Goal: Information Seeking & Learning: Learn about a topic

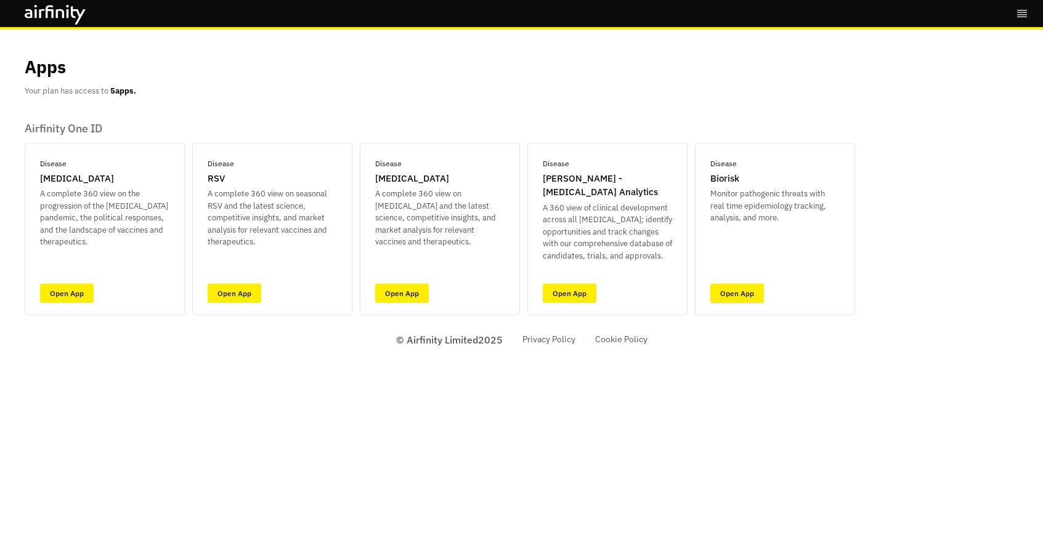
click at [735, 293] on link "Open App" at bounding box center [737, 293] width 54 height 19
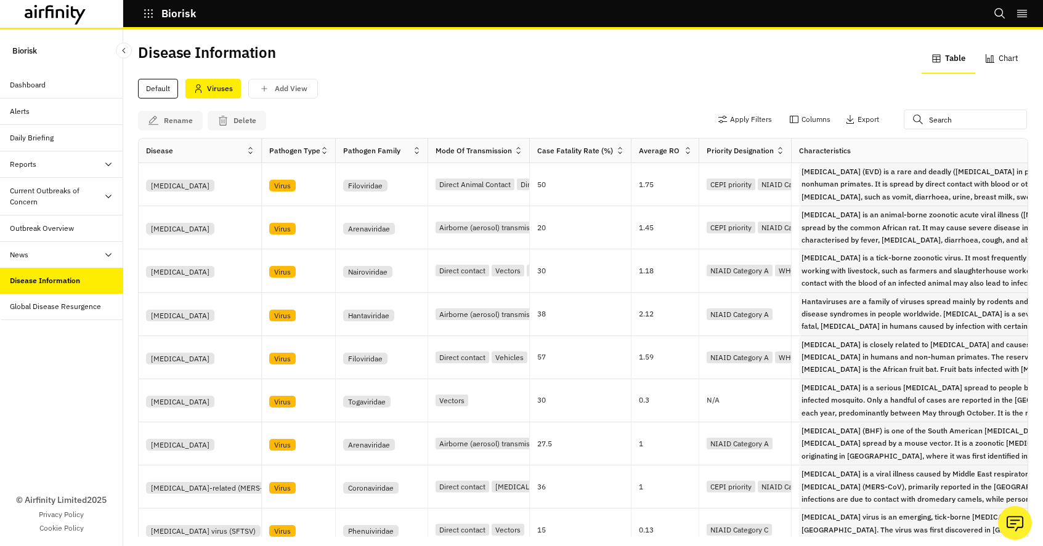
click at [108, 253] on icon at bounding box center [109, 255] width 10 height 10
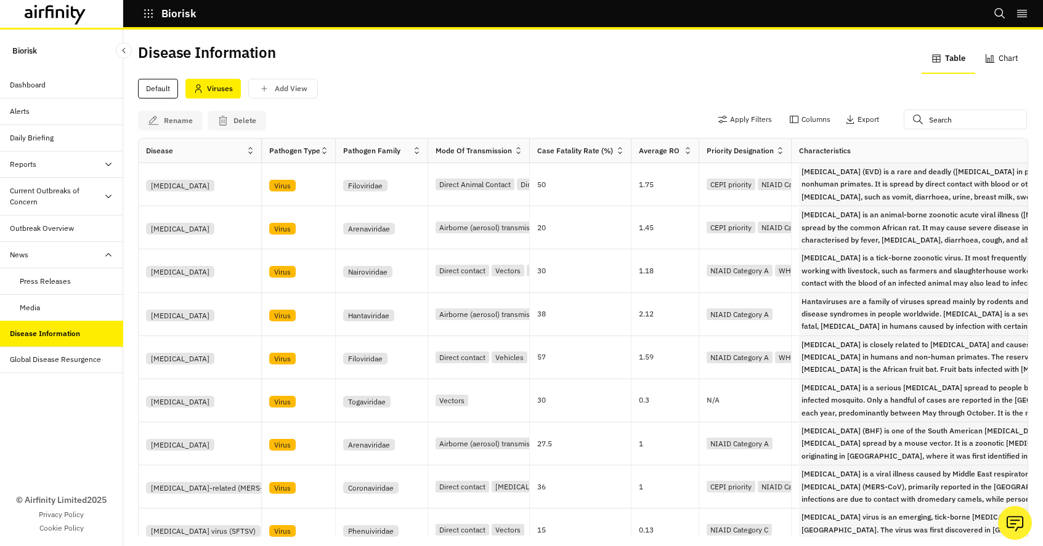
click at [107, 195] on icon at bounding box center [109, 197] width 10 height 10
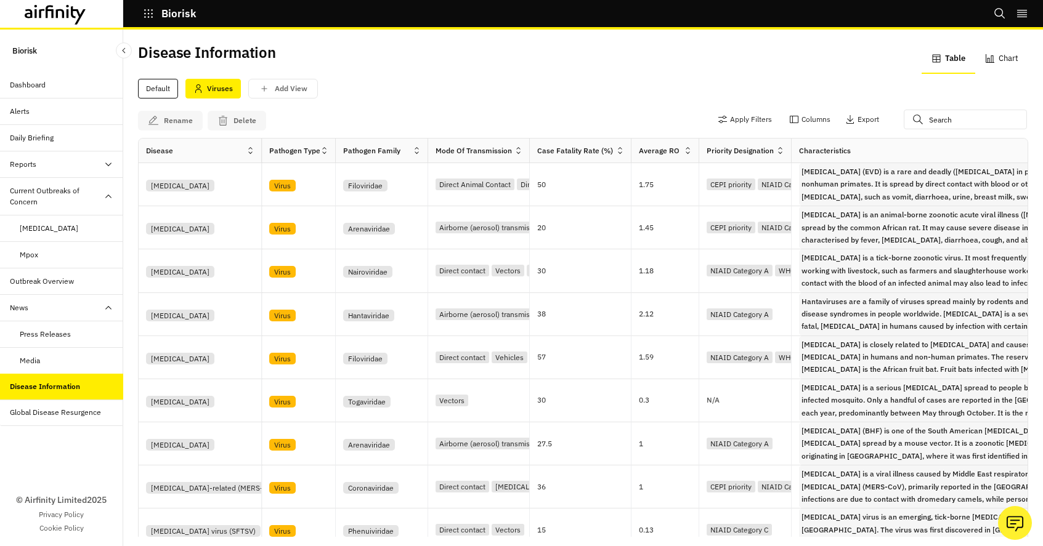
click at [107, 165] on icon at bounding box center [108, 165] width 6 height 4
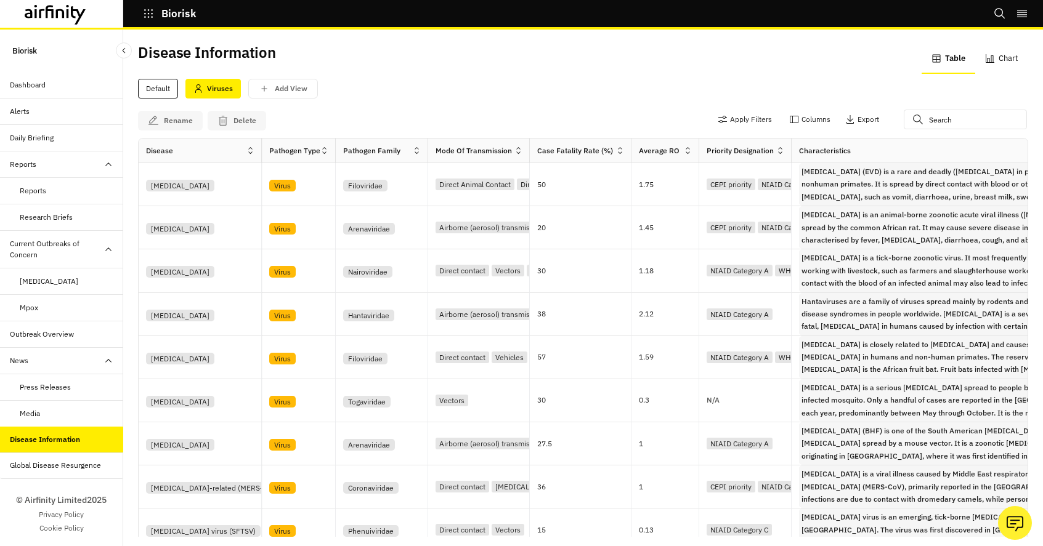
click at [26, 189] on div "Reports" at bounding box center [33, 190] width 26 height 11
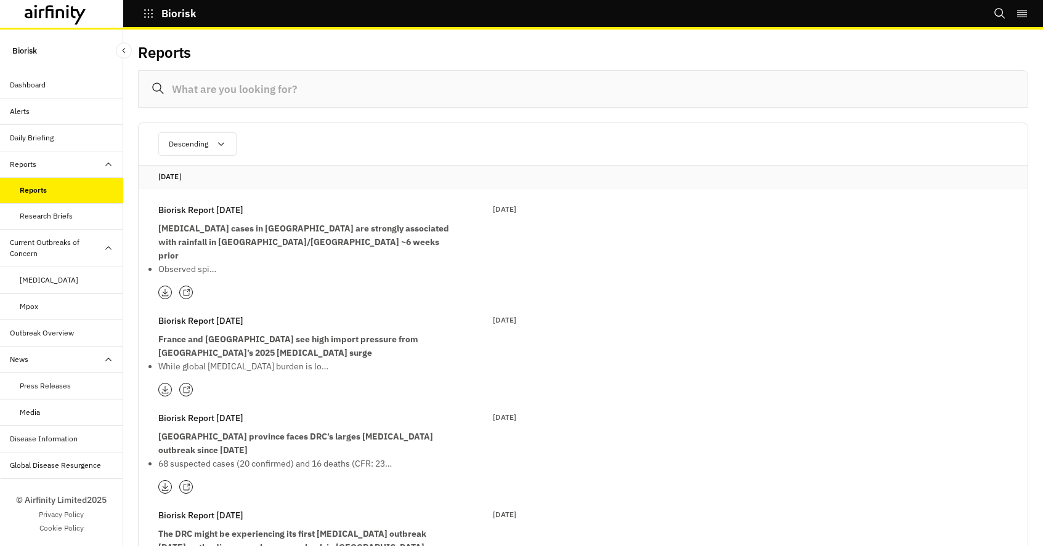
click at [108, 165] on icon at bounding box center [109, 165] width 10 height 10
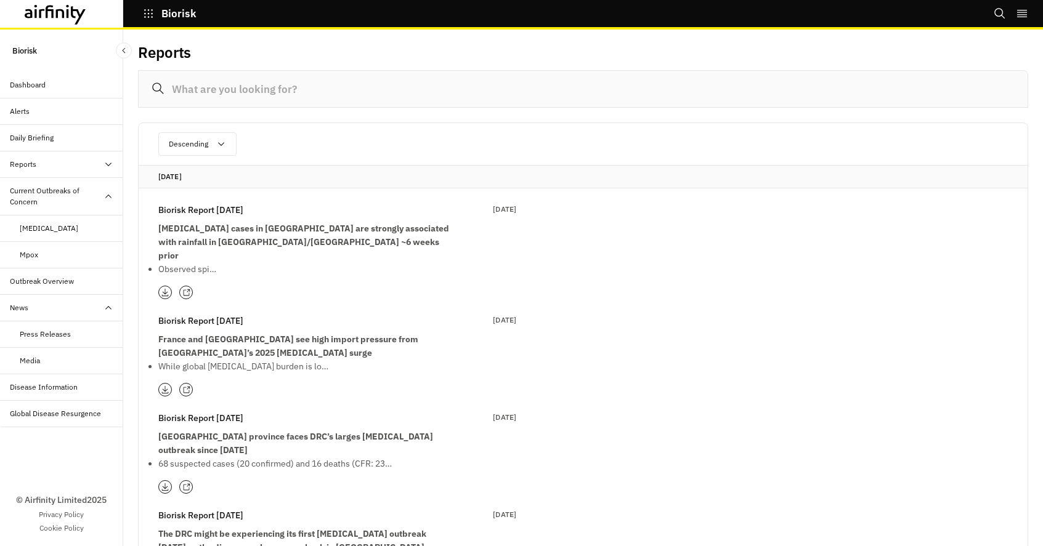
click at [24, 87] on div "Dashboard" at bounding box center [28, 84] width 36 height 11
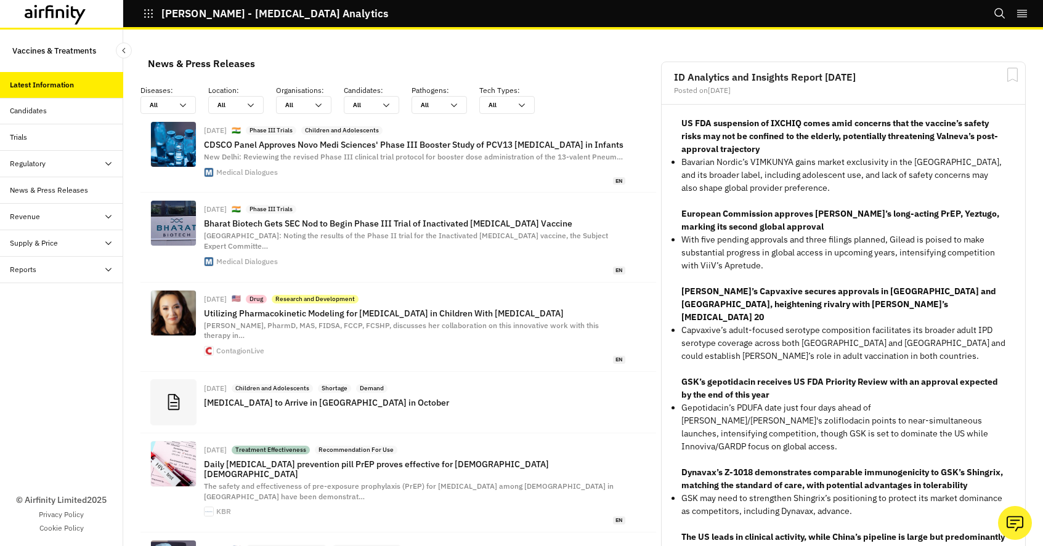
scroll to position [897, 360]
click at [694, 329] on p "Capvaxive’s adult-focused serotype composition facilitates its broader adult IP…" at bounding box center [843, 343] width 324 height 39
click at [696, 303] on strong "Merck’s Capvaxive secures approvals in Japan and South Korea, heightening rival…" at bounding box center [838, 304] width 315 height 37
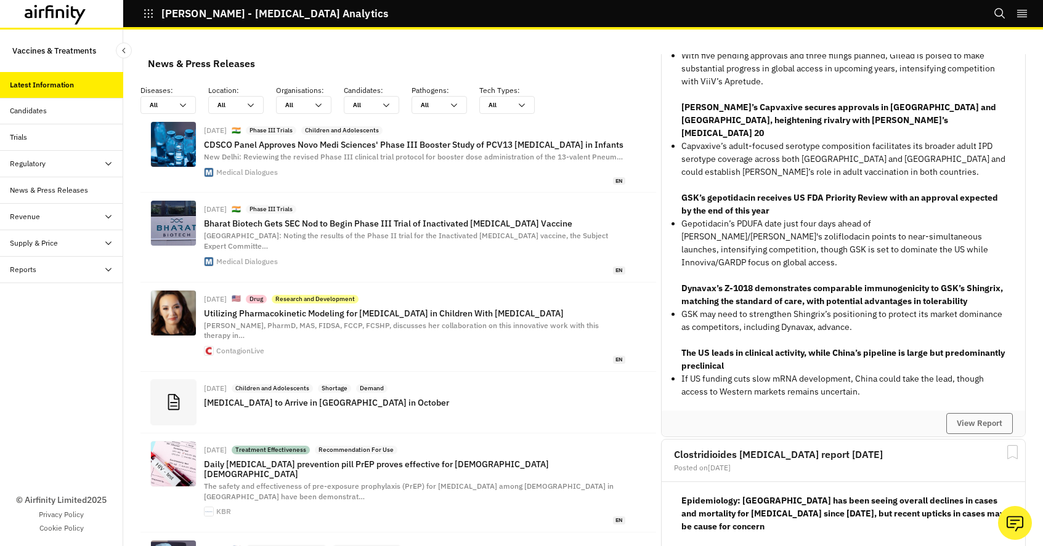
scroll to position [185, 0]
click at [949, 413] on button "View Report" at bounding box center [979, 423] width 67 height 21
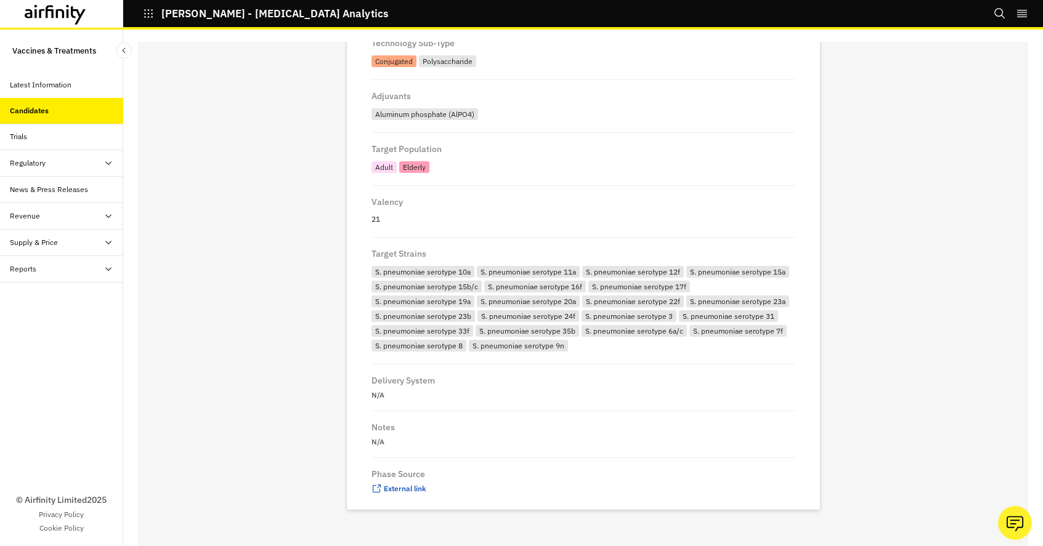
scroll to position [621, 0]
click at [394, 486] on span "External link" at bounding box center [405, 488] width 43 height 9
click at [450, 271] on div "S. pneumoniae serotype 10a" at bounding box center [423, 272] width 103 height 12
drag, startPoint x: 450, startPoint y: 271, endPoint x: 422, endPoint y: 269, distance: 28.4
click at [422, 269] on div "S. pneumoniae serotype 10a" at bounding box center [423, 272] width 103 height 12
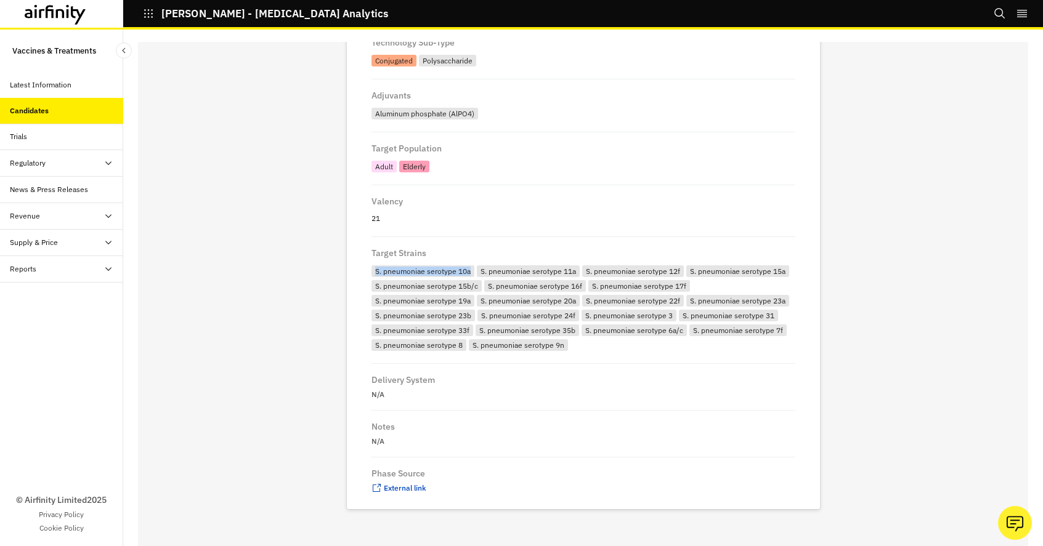
drag, startPoint x: 364, startPoint y: 270, endPoint x: 461, endPoint y: 278, distance: 97.0
click at [461, 278] on div "S. pneumoniae serotype 10a" at bounding box center [424, 273] width 105 height 14
copy div "S. pneumoniae serotype 10a"
